Goal: Book appointment/travel/reservation

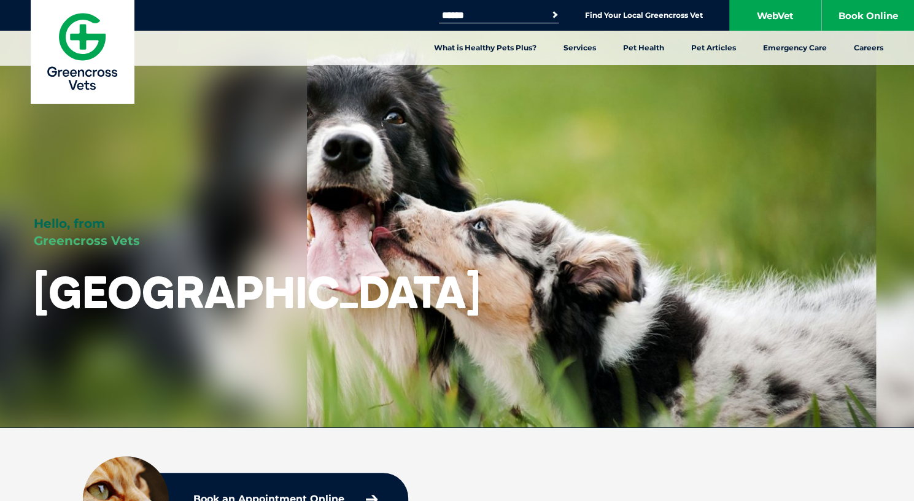
click at [545, 13] on button "Search" at bounding box center [545, 15] width 28 height 18
